Goal: Book appointment/travel/reservation

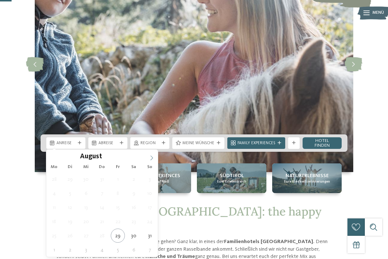
click at [153, 158] on icon at bounding box center [151, 157] width 5 height 5
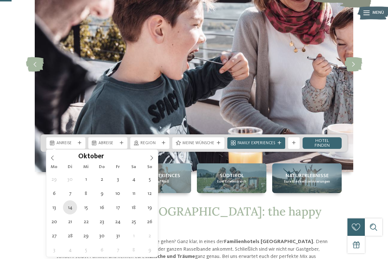
type div "14.10.2025"
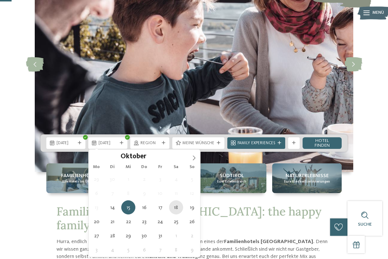
type div "18.10.2025"
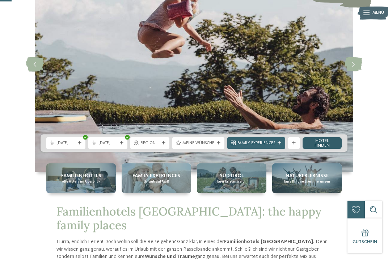
click at [320, 144] on link "Hotel finden" at bounding box center [321, 143] width 39 height 12
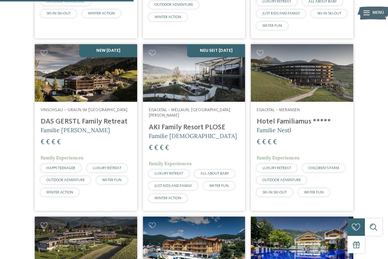
scroll to position [540, 0]
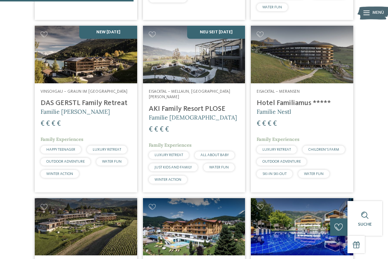
click at [83, 79] on img at bounding box center [86, 55] width 102 height 58
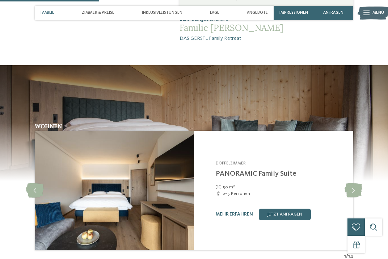
scroll to position [579, 0]
